Goal: Find specific page/section: Find specific page/section

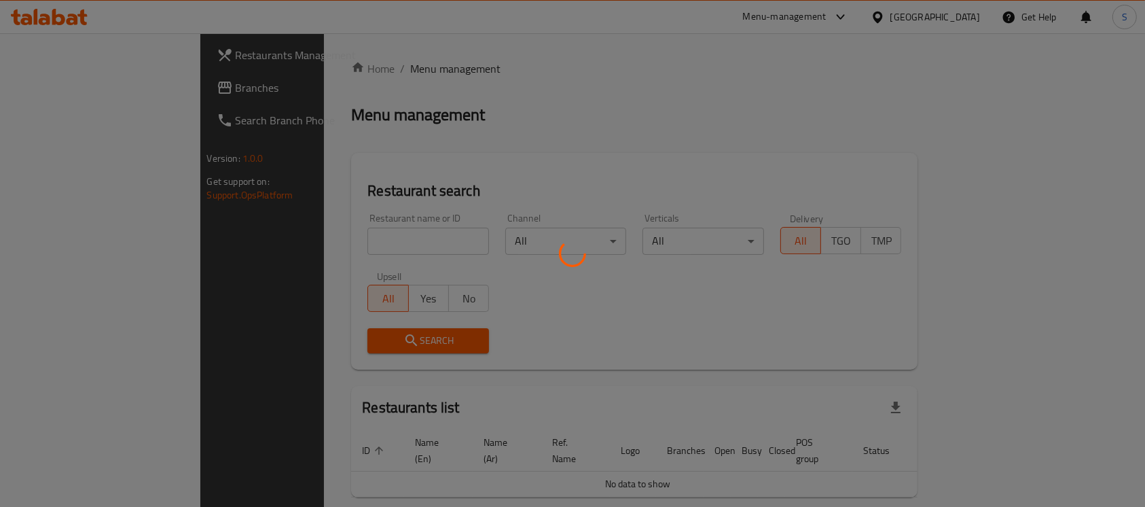
click at [336, 242] on div at bounding box center [572, 253] width 1145 height 507
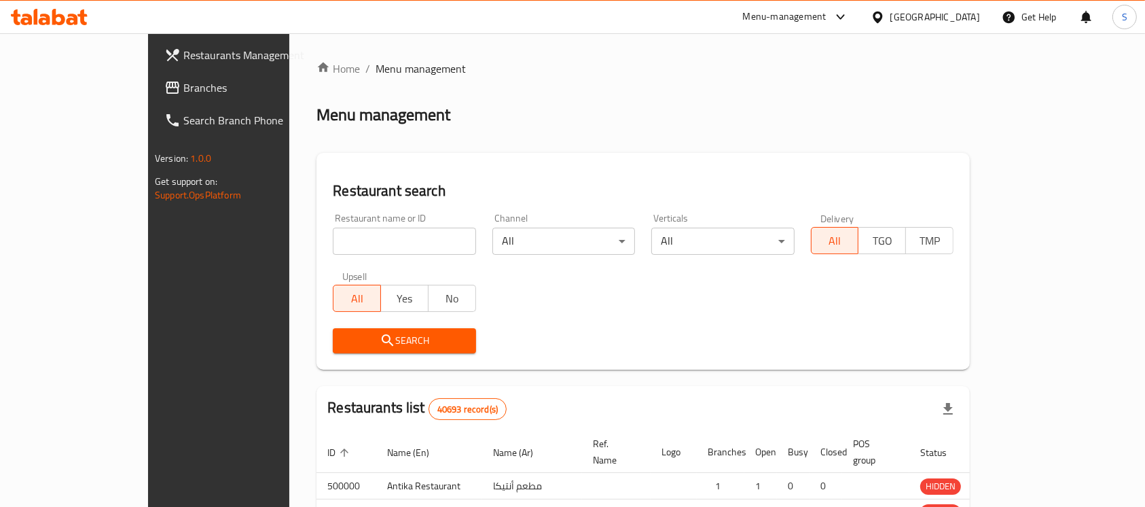
drag, startPoint x: 326, startPoint y: 236, endPoint x: 337, endPoint y: 240, distance: 11.4
click at [326, 236] on div at bounding box center [572, 253] width 1145 height 507
drag, startPoint x: 337, startPoint y: 240, endPoint x: 352, endPoint y: 238, distance: 15.1
click at [337, 240] on div at bounding box center [572, 253] width 1145 height 507
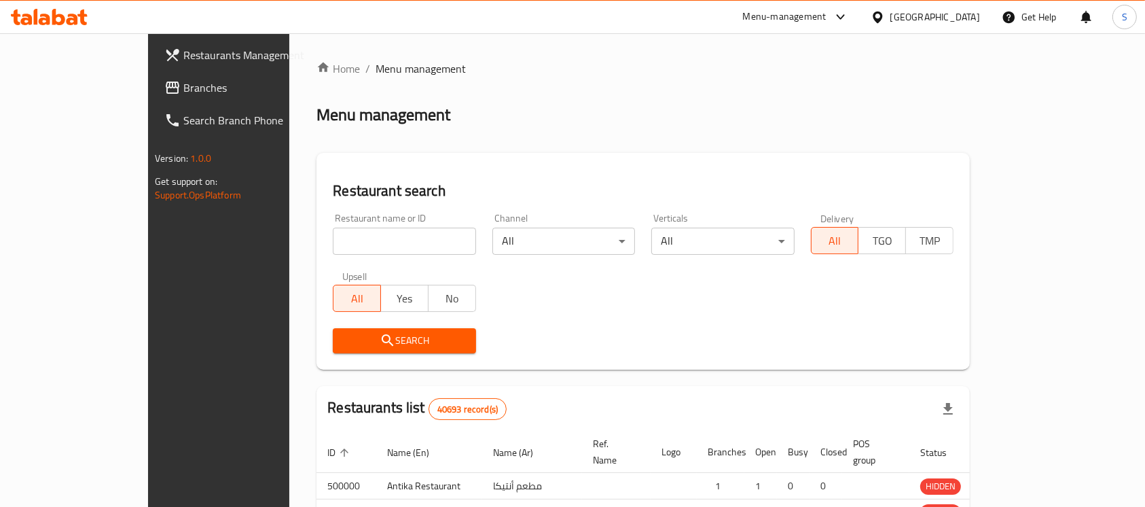
click at [337, 240] on div at bounding box center [572, 253] width 1145 height 507
click at [340, 236] on div at bounding box center [572, 253] width 1145 height 507
click at [342, 234] on div at bounding box center [572, 253] width 1145 height 507
click at [362, 231] on div at bounding box center [572, 253] width 1145 height 507
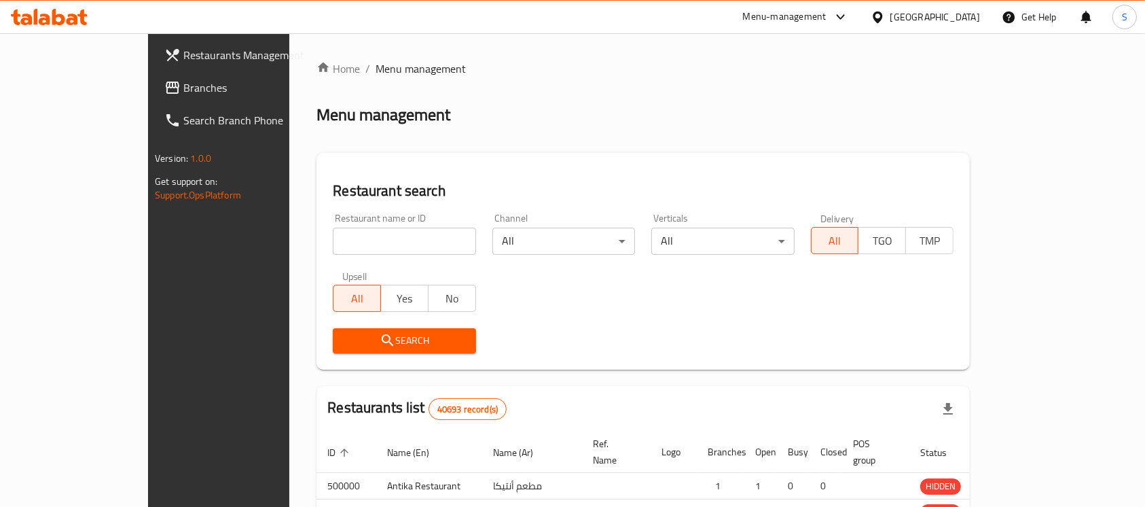
click at [362, 231] on div at bounding box center [572, 253] width 1145 height 507
click at [362, 235] on div at bounding box center [572, 253] width 1145 height 507
click at [352, 238] on div at bounding box center [572, 253] width 1145 height 507
click at [352, 237] on div at bounding box center [572, 253] width 1145 height 507
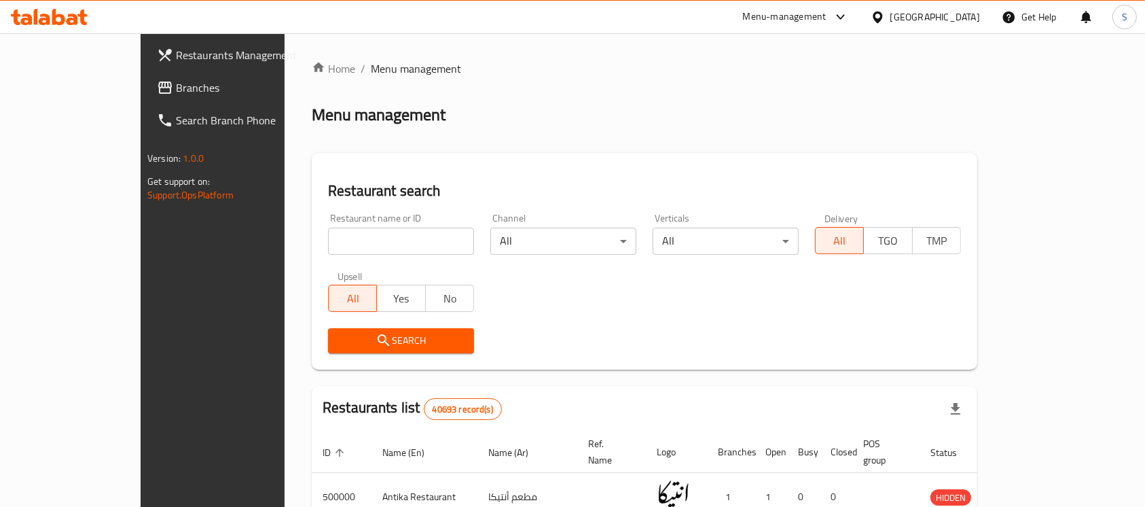
scroll to position [109, 0]
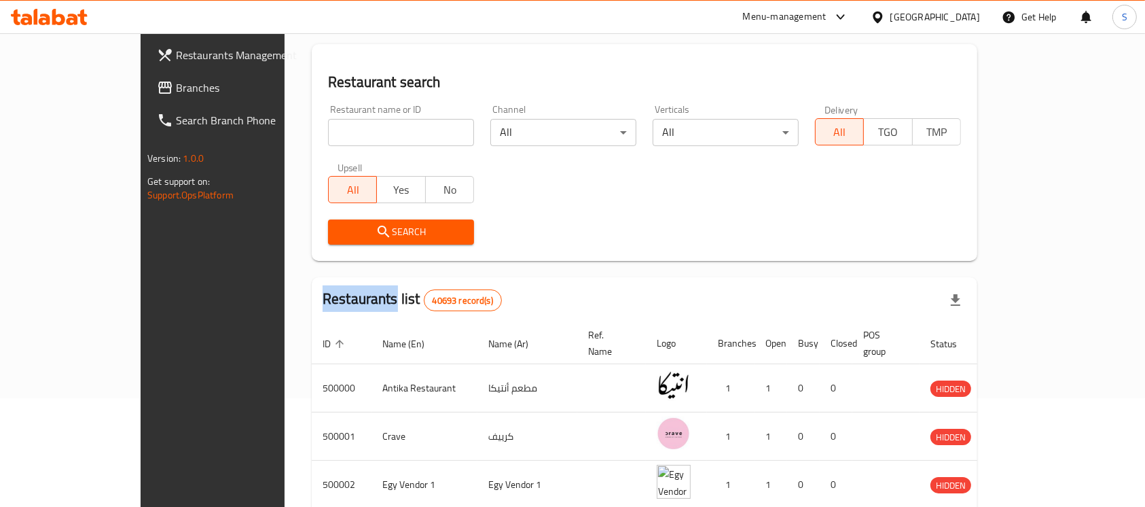
click at [342, 139] on input "search" at bounding box center [401, 132] width 146 height 27
paste input "700444"
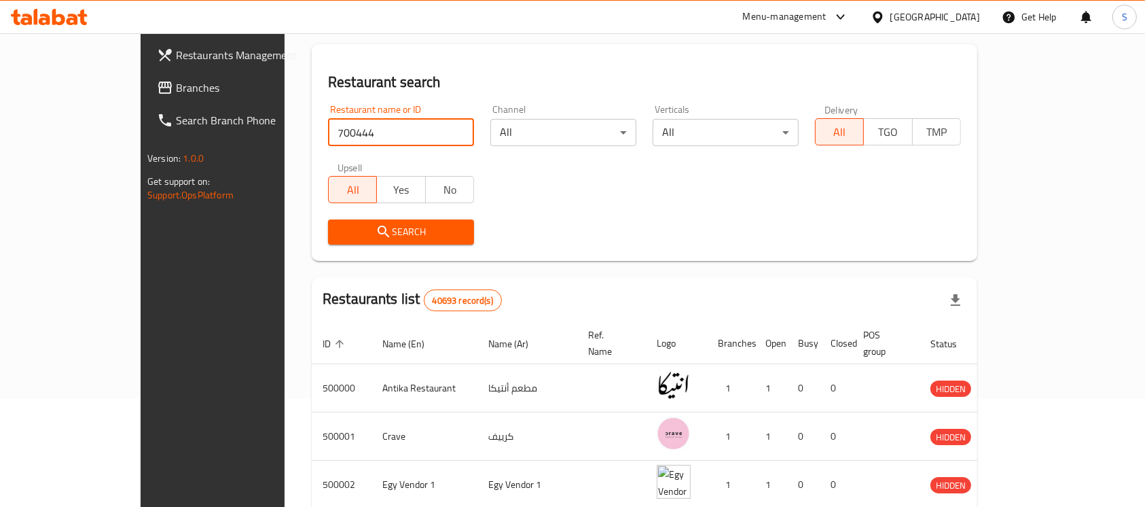
type input "700444"
click at [380, 236] on span "Search" at bounding box center [401, 231] width 124 height 17
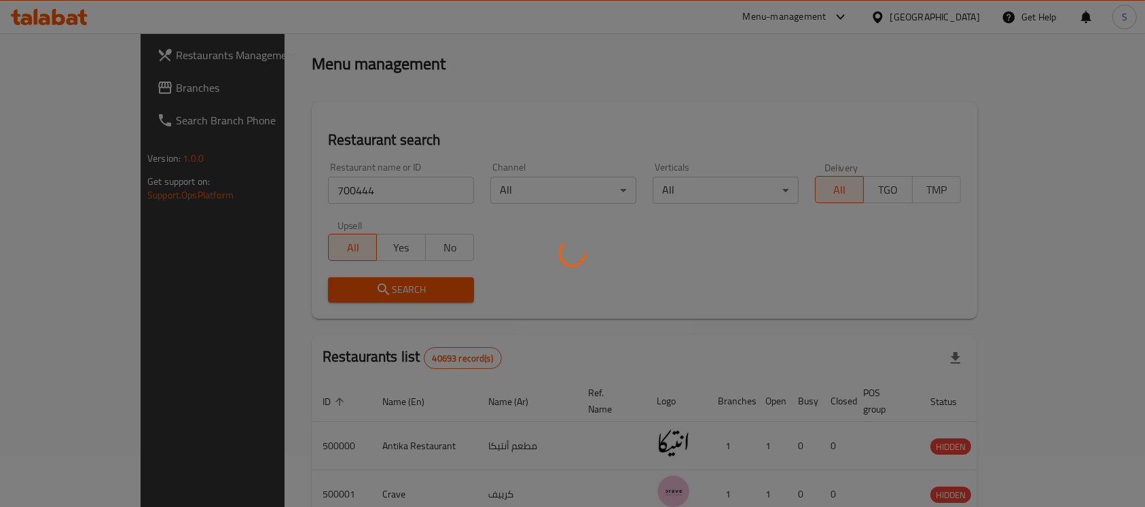
scroll to position [72, 0]
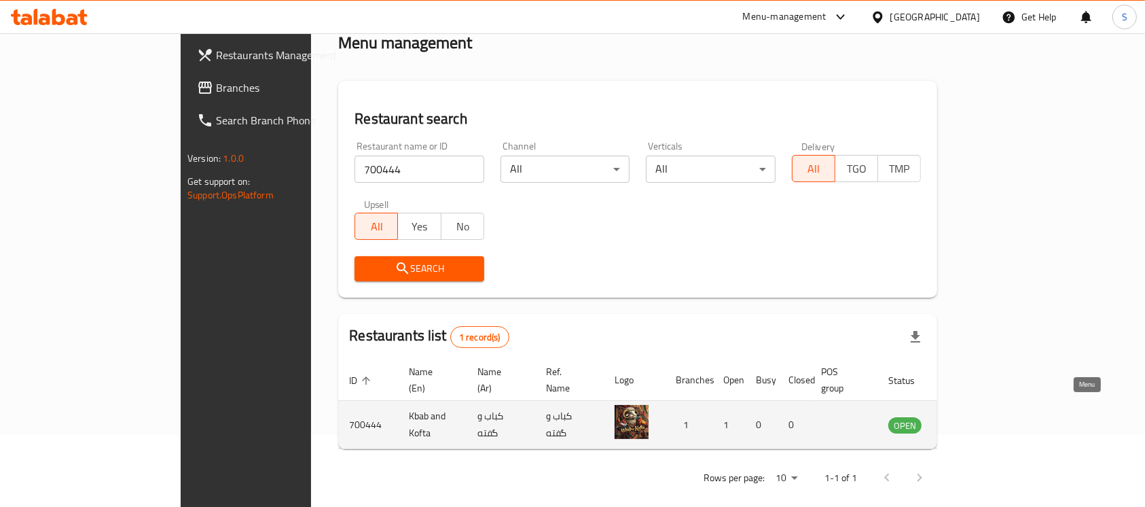
click at [976, 416] on icon "enhanced table" at bounding box center [968, 424] width 16 height 16
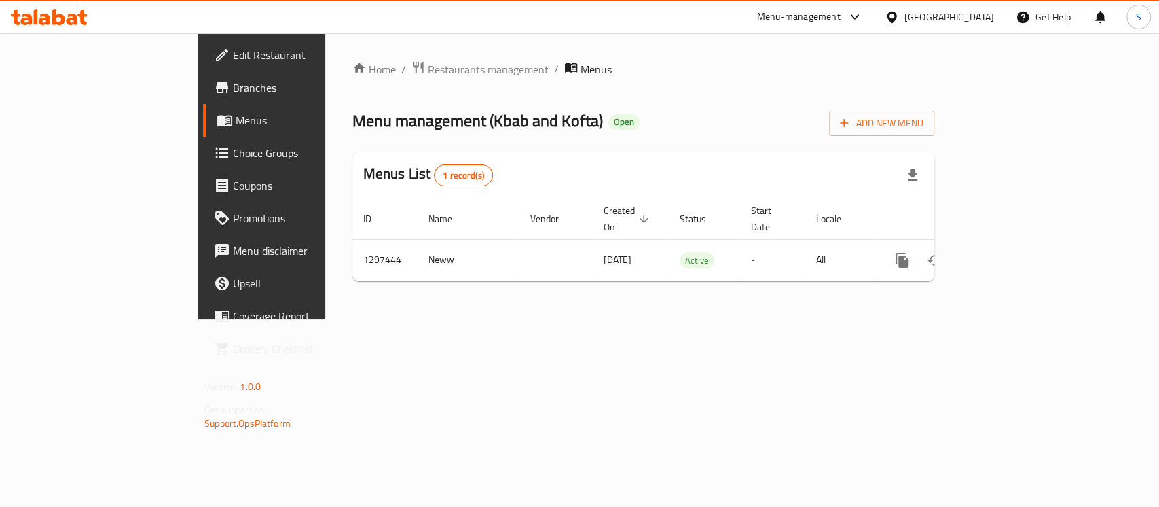
click at [203, 98] on link "Branches" at bounding box center [297, 87] width 188 height 33
